Goal: Task Accomplishment & Management: Use online tool/utility

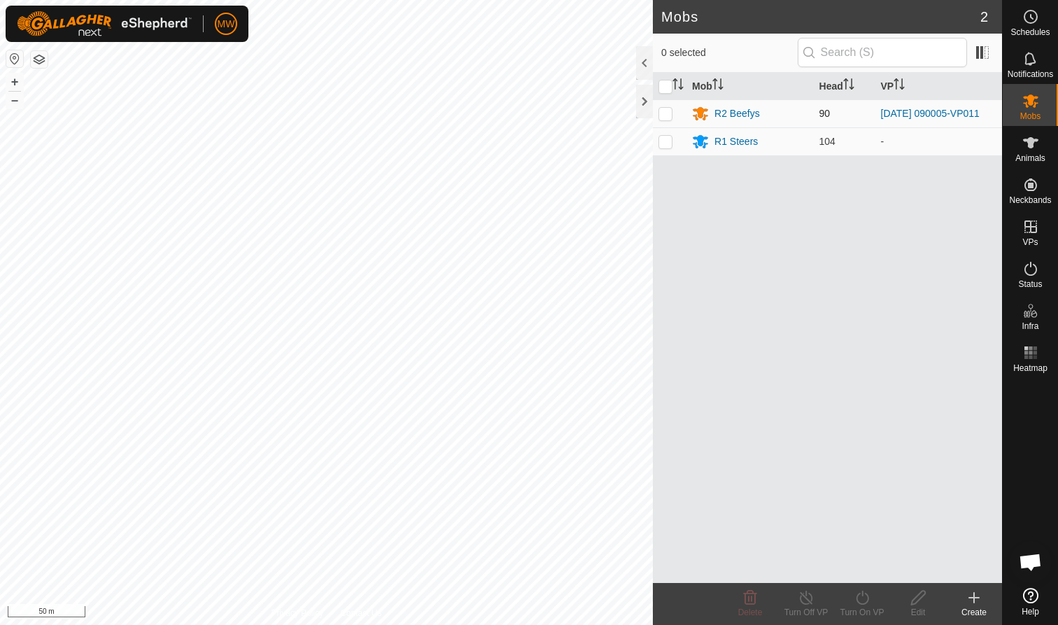
click at [665, 113] on p-checkbox at bounding box center [666, 113] width 14 height 11
click at [869, 605] on icon at bounding box center [863, 597] width 18 height 17
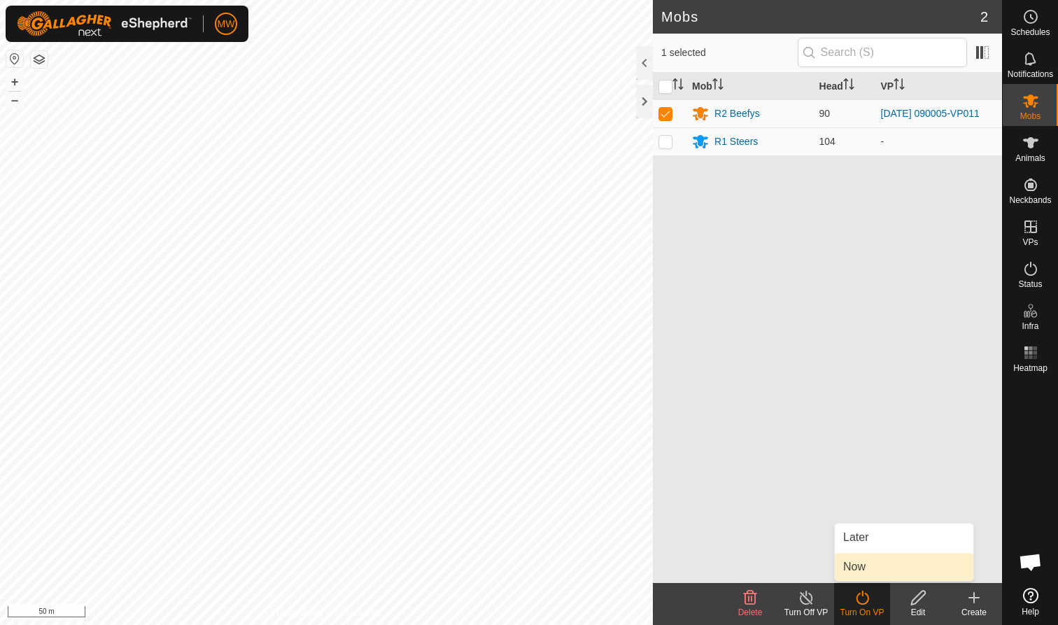
click at [863, 570] on link "Now" at bounding box center [904, 567] width 139 height 28
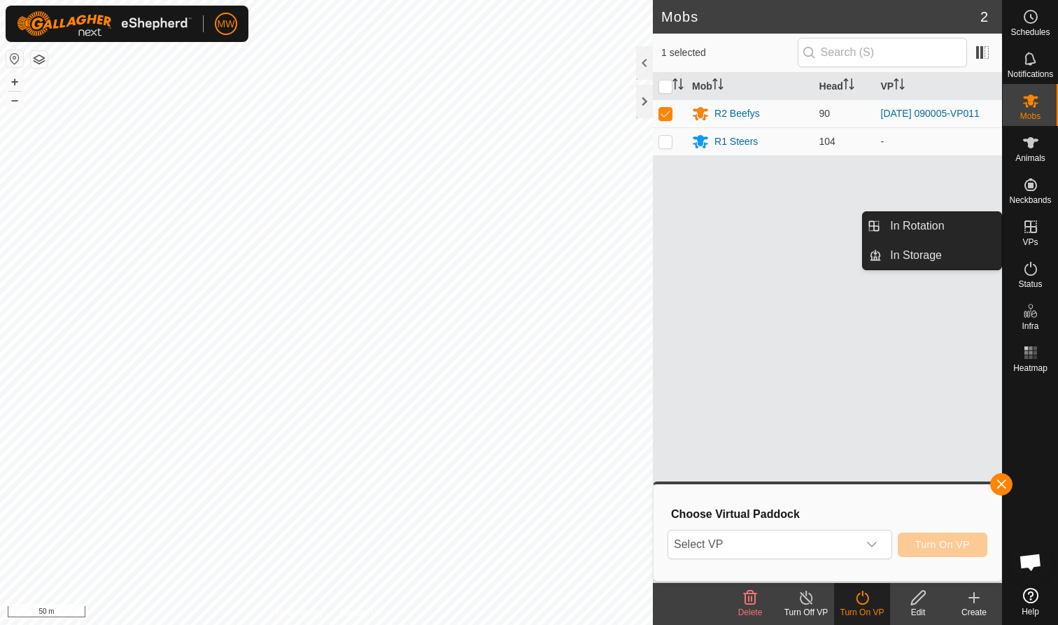
click at [1021, 237] on es-virtualpaddocks-svg-icon at bounding box center [1031, 227] width 25 height 22
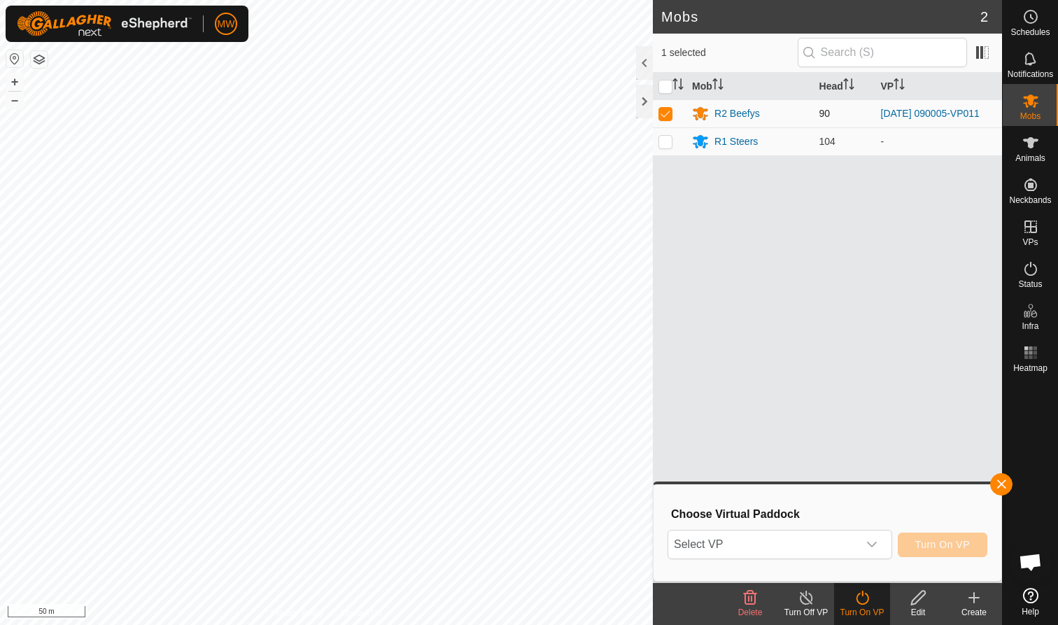
click at [666, 112] on p-checkbox at bounding box center [666, 113] width 14 height 11
checkbox input "false"
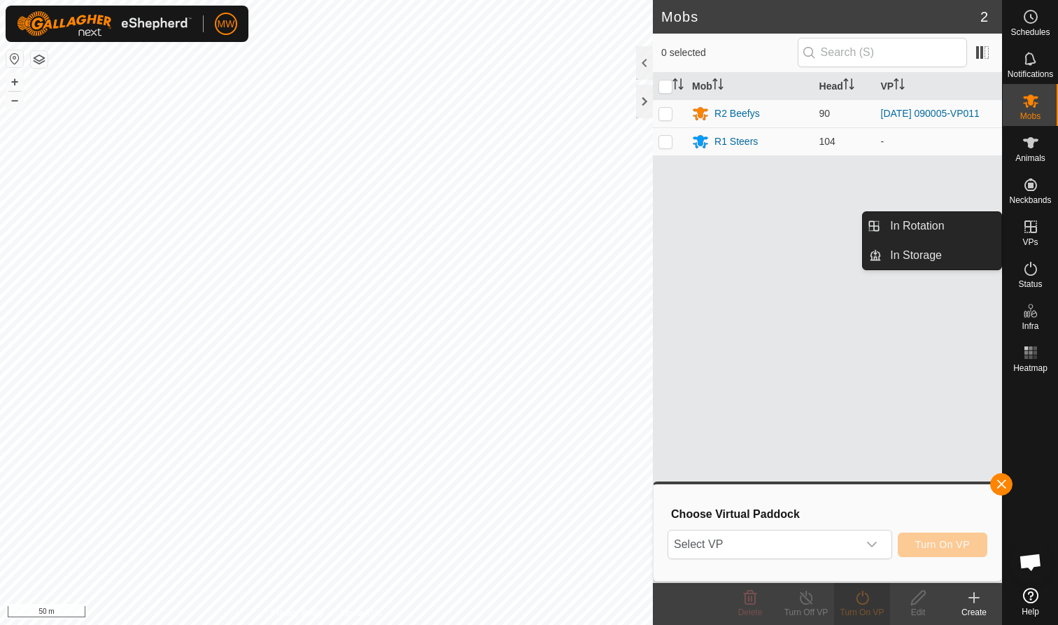
click at [1033, 234] on icon at bounding box center [1031, 226] width 17 height 17
click at [921, 225] on link "In Rotation" at bounding box center [942, 226] width 120 height 28
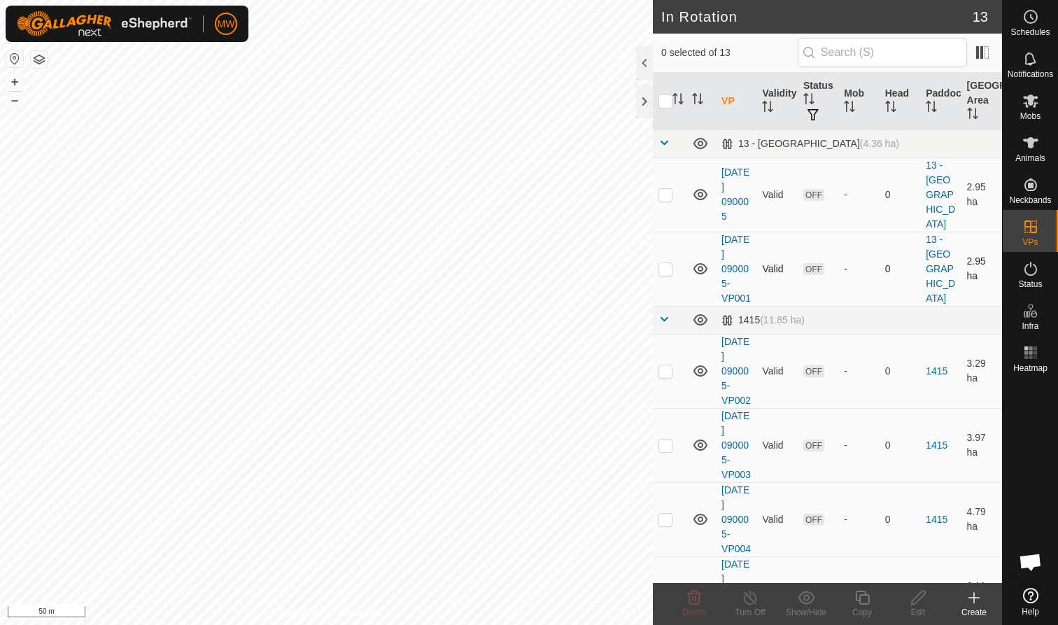
checkbox input "true"
checkbox input "false"
checkbox input "true"
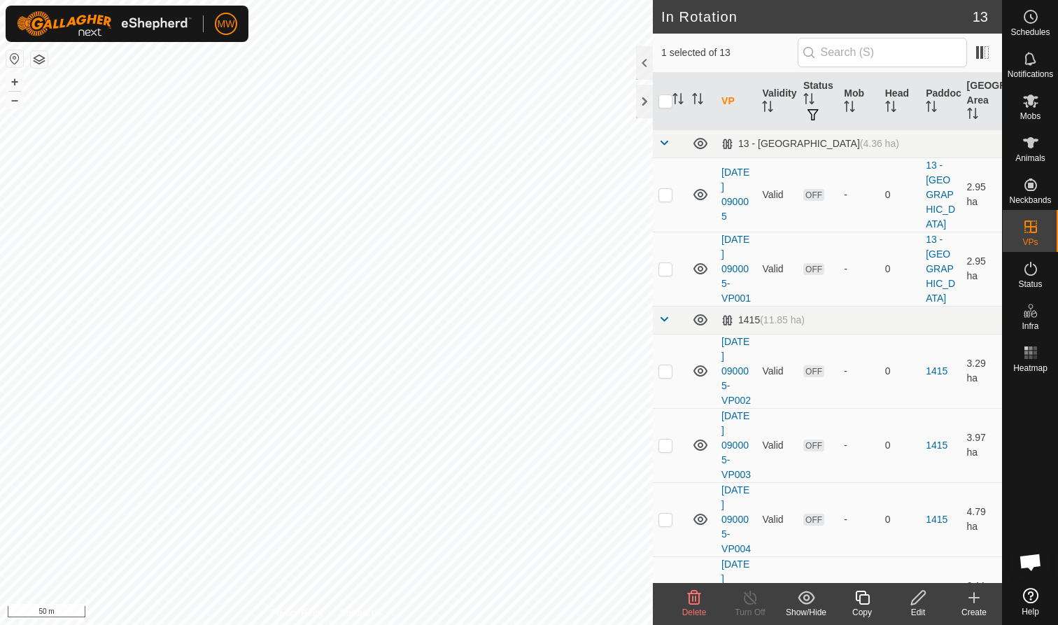
click at [862, 596] on icon at bounding box center [863, 597] width 18 height 17
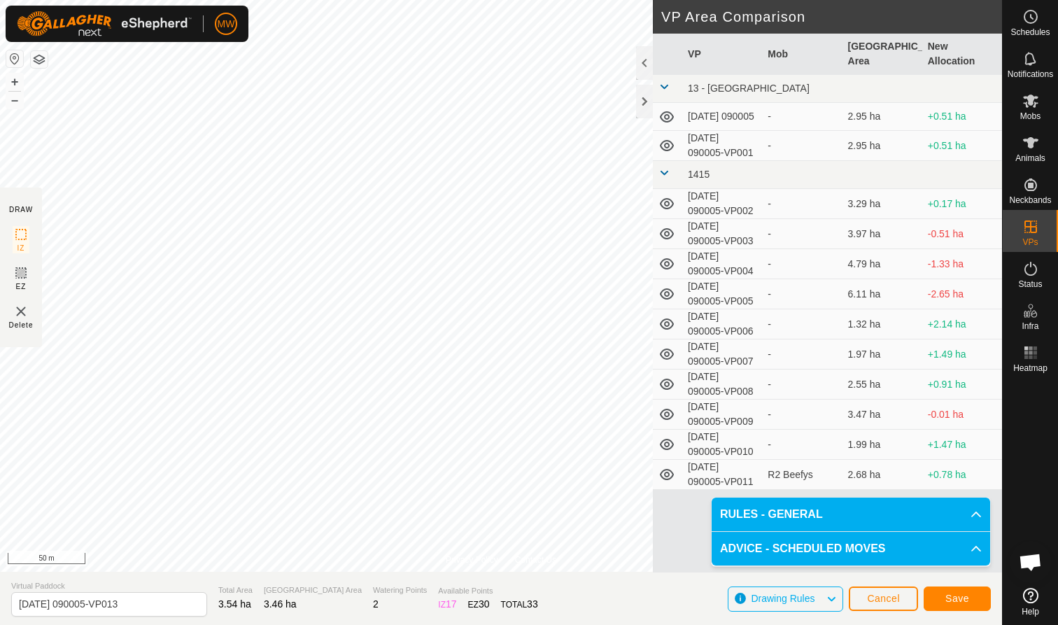
click at [963, 594] on span "Save" at bounding box center [958, 598] width 24 height 11
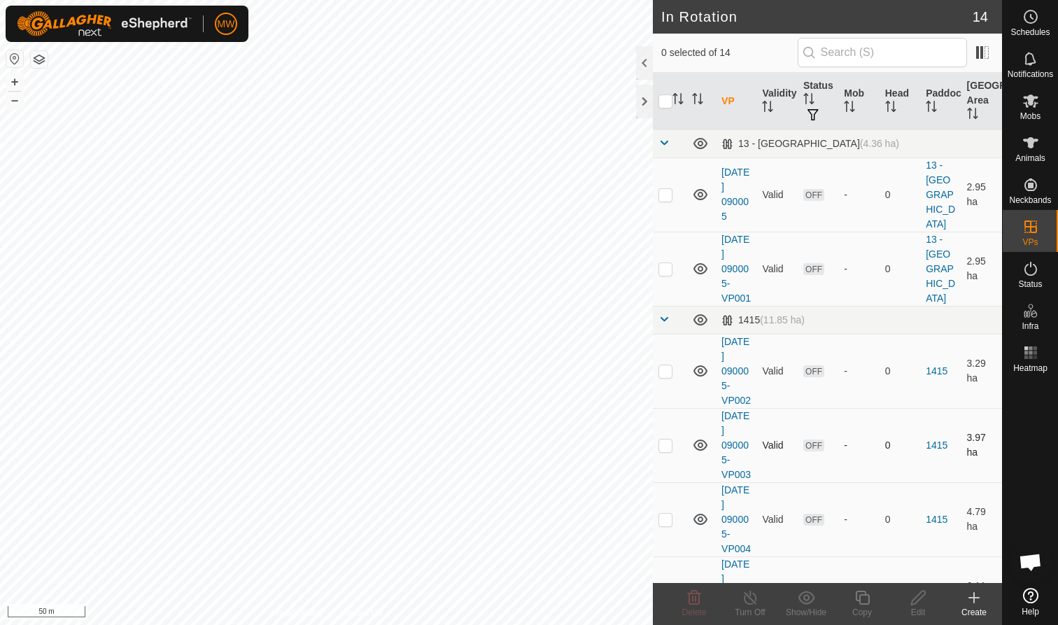
checkbox input "true"
click at [867, 614] on div "Copy" at bounding box center [862, 612] width 56 height 13
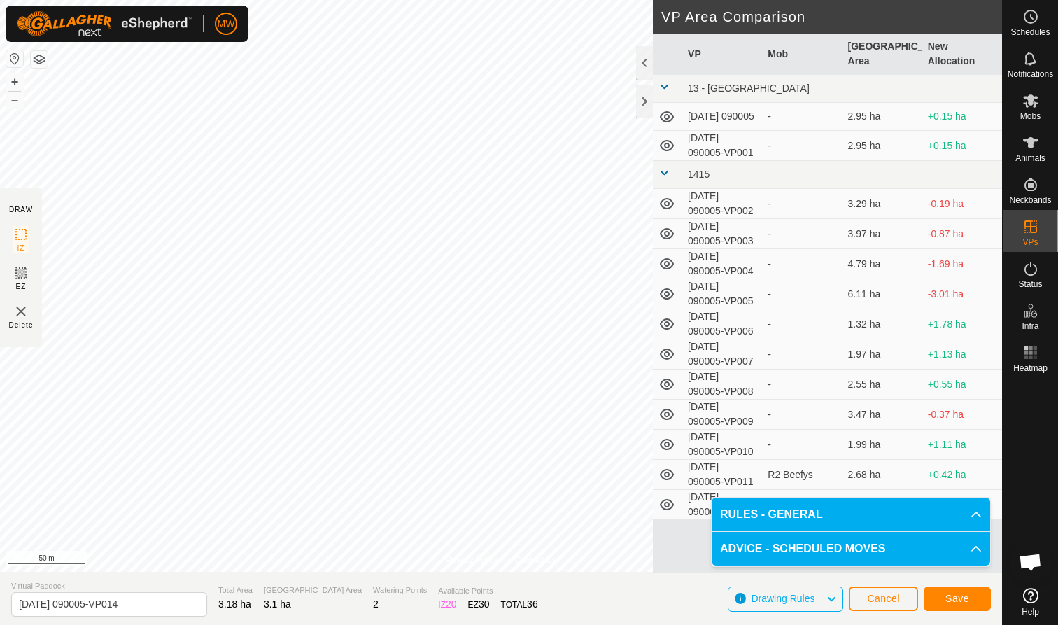
click at [965, 596] on span "Save" at bounding box center [958, 598] width 24 height 11
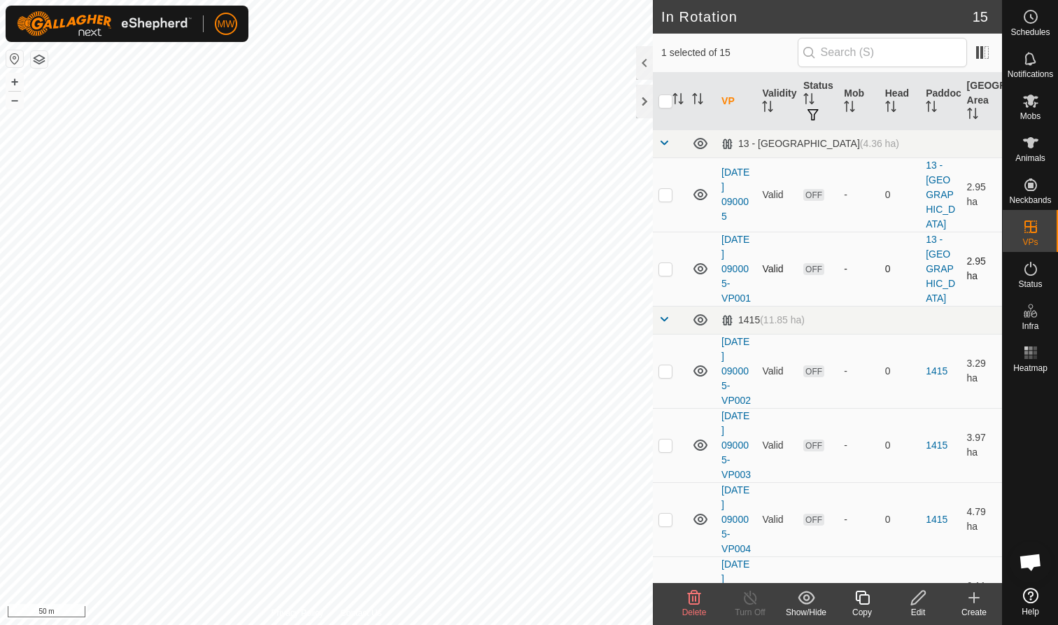
checkbox input "true"
click at [865, 601] on icon at bounding box center [863, 597] width 18 height 17
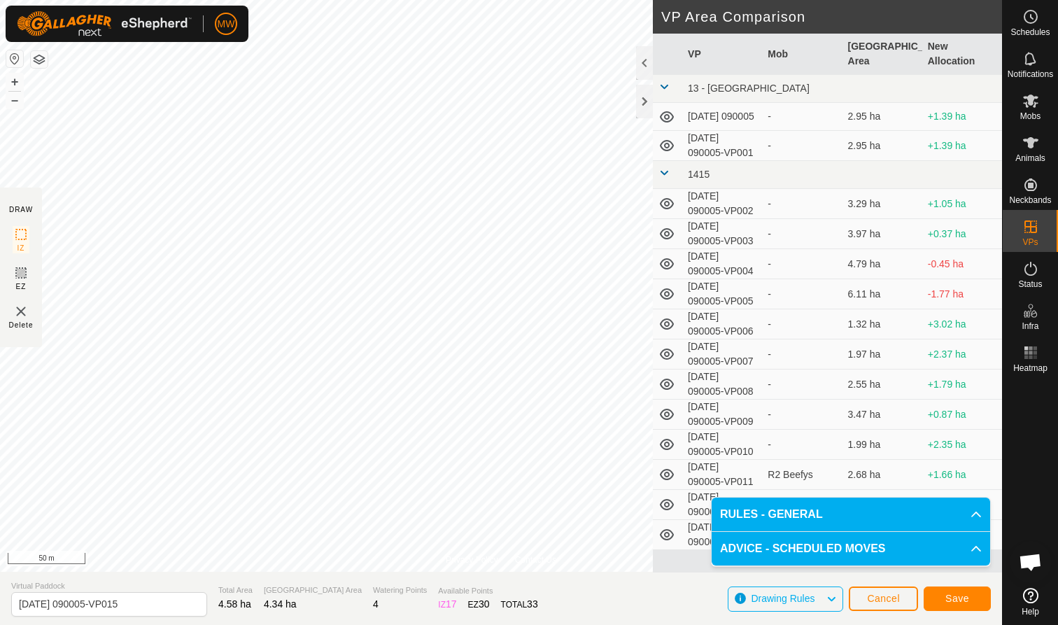
click at [965, 599] on span "Save" at bounding box center [958, 598] width 24 height 11
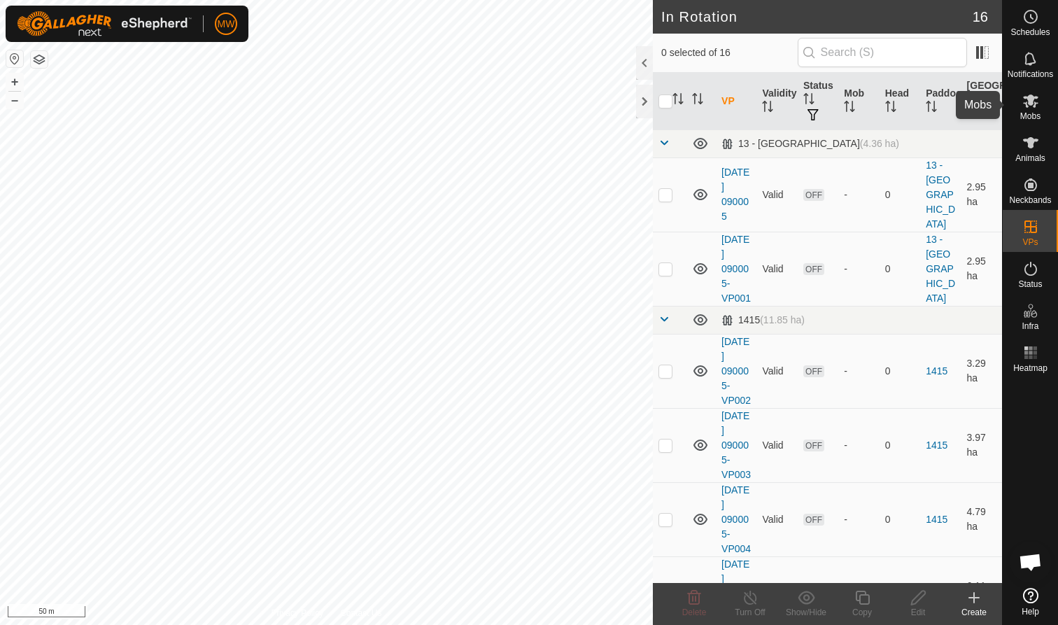
click at [1029, 113] on span "Mobs" at bounding box center [1031, 116] width 20 height 8
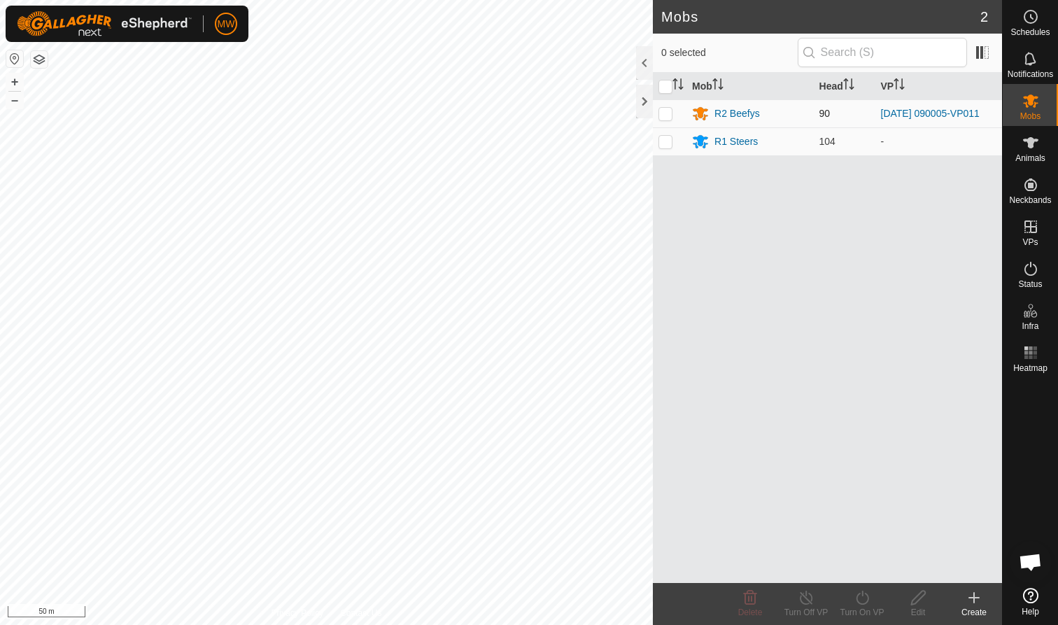
click at [664, 114] on p-checkbox at bounding box center [666, 113] width 14 height 11
checkbox input "true"
click at [860, 597] on icon at bounding box center [863, 597] width 18 height 17
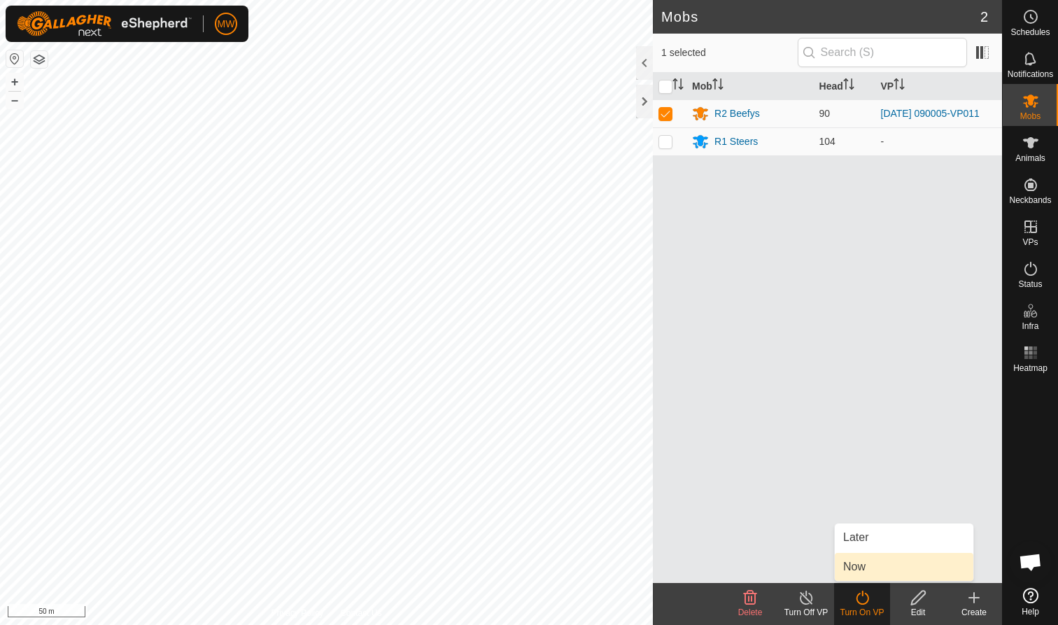
click at [858, 567] on link "Now" at bounding box center [904, 567] width 139 height 28
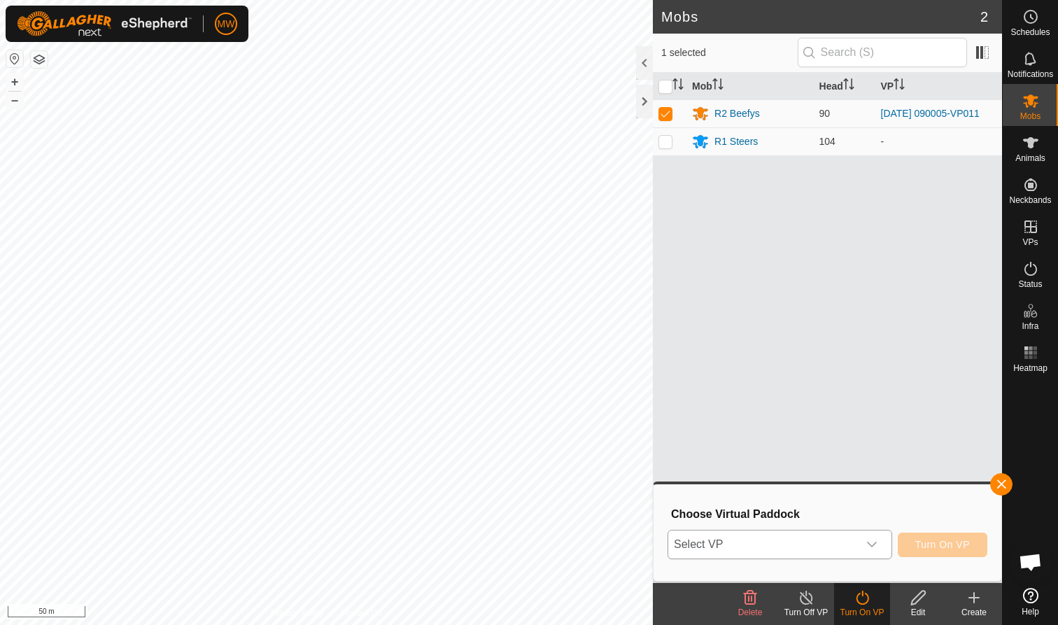
click at [872, 542] on icon "dropdown trigger" at bounding box center [872, 544] width 11 height 11
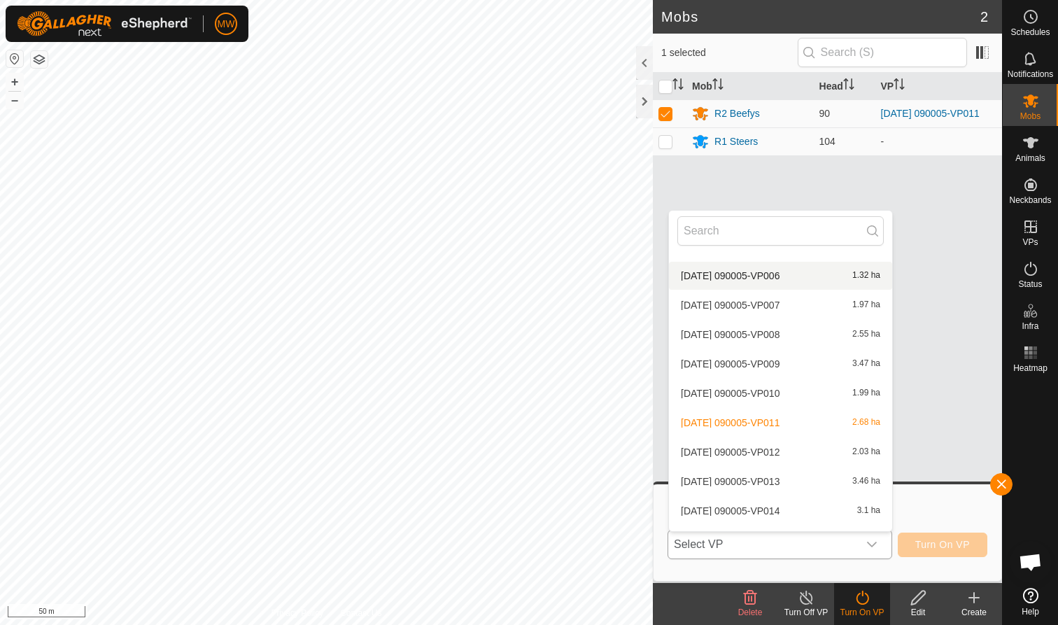
scroll to position [231, 0]
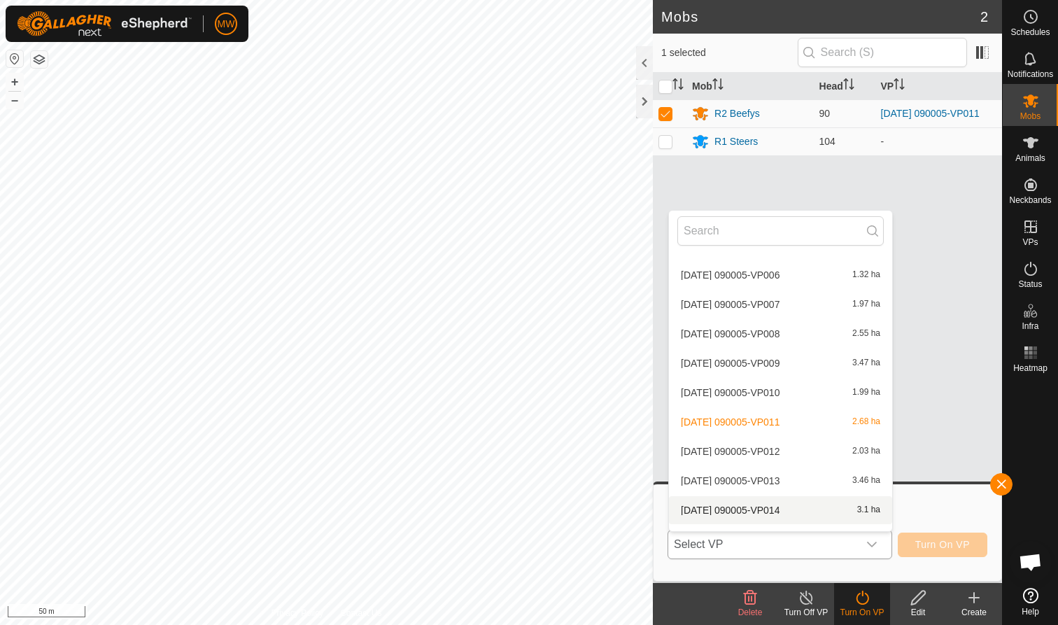
click at [736, 504] on li "[DATE] 090005-VP014 3.1 ha" at bounding box center [780, 510] width 223 height 28
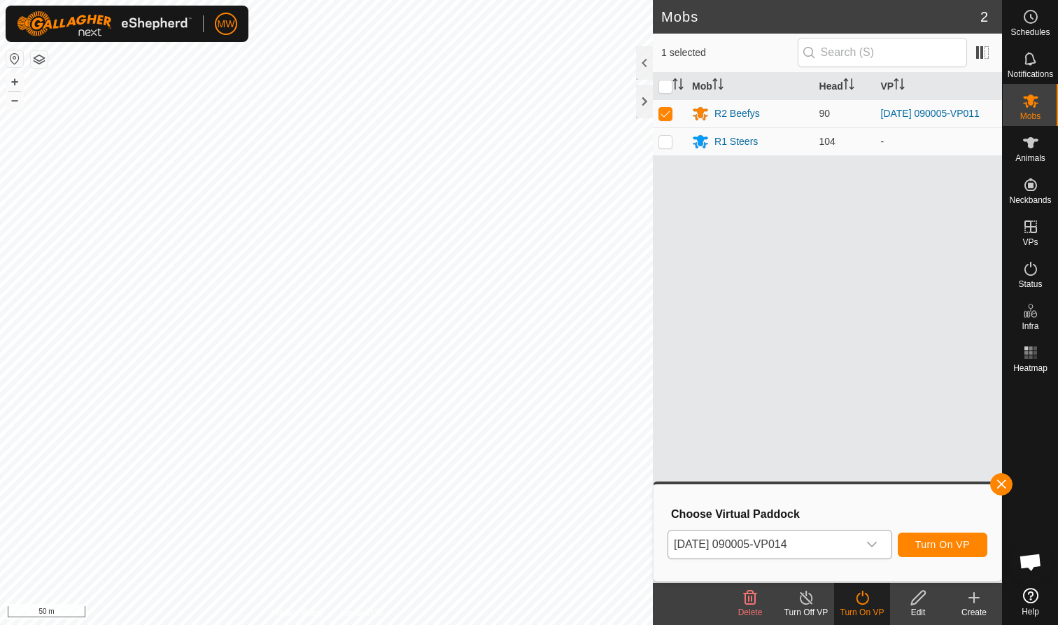
click at [943, 544] on span "Turn On VP" at bounding box center [943, 544] width 55 height 11
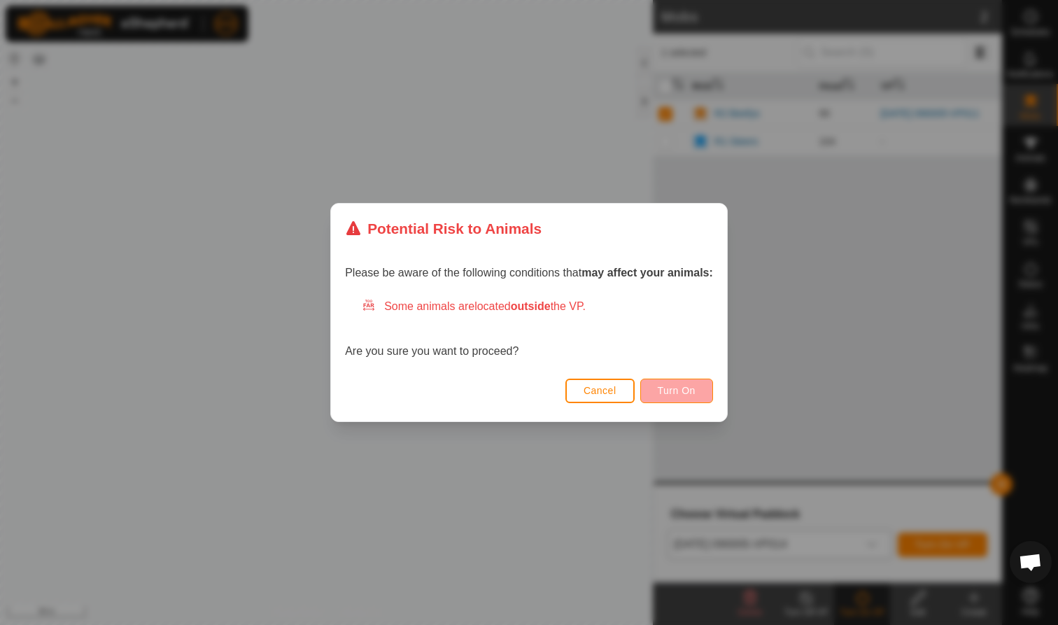
click at [675, 398] on button "Turn On" at bounding box center [677, 391] width 73 height 25
